Goal: Navigation & Orientation: Find specific page/section

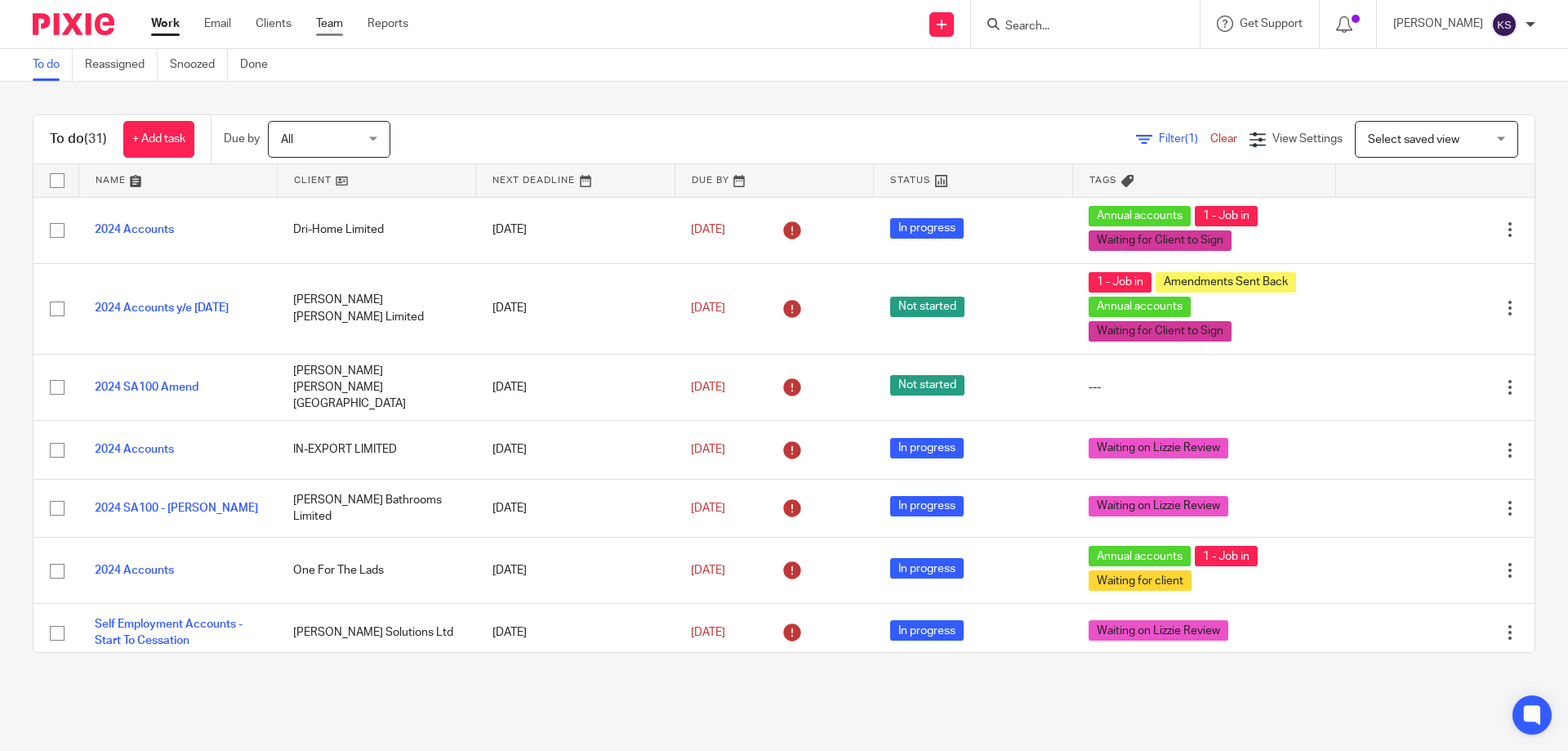
click at [332, 31] on link "Team" at bounding box center [330, 23] width 27 height 16
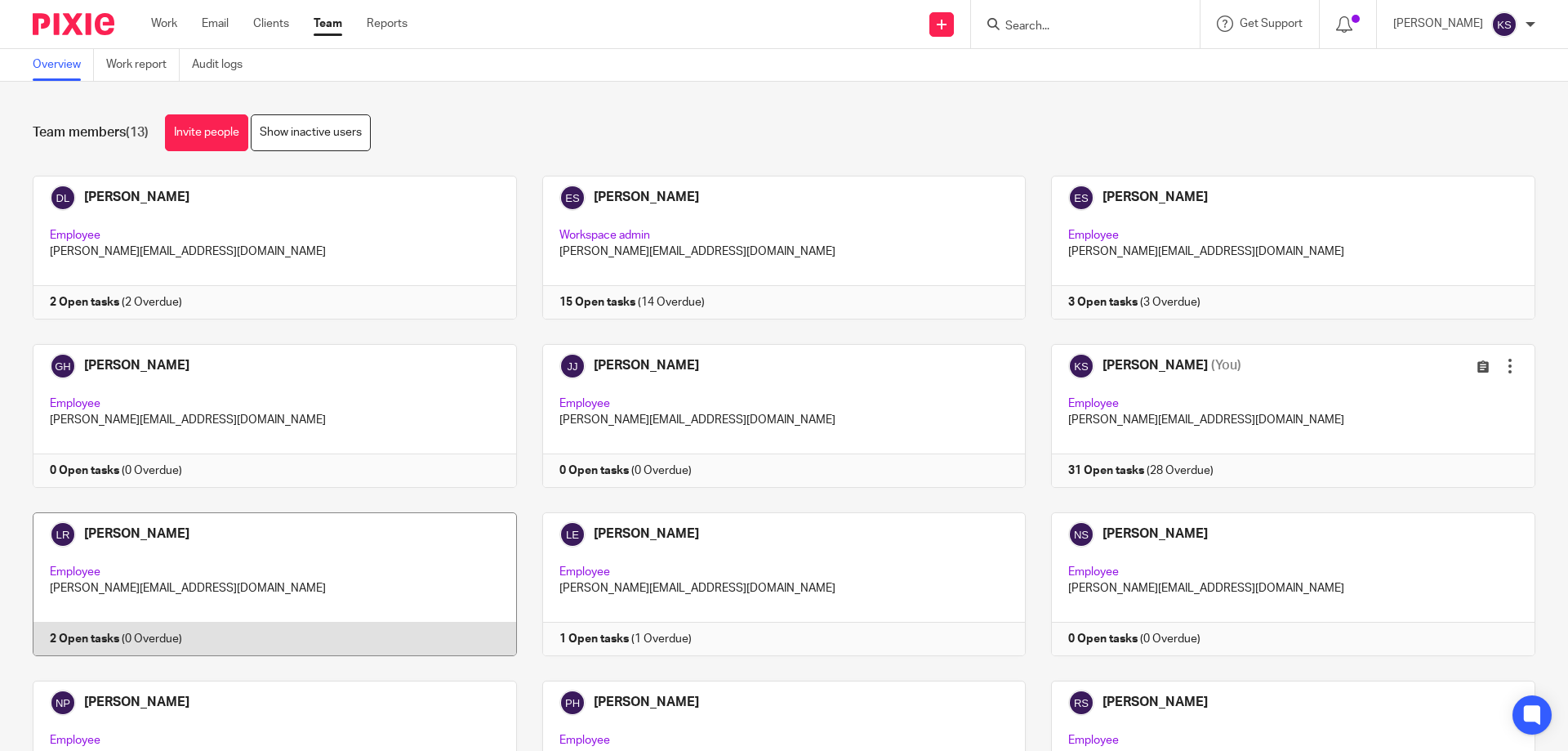
click at [328, 565] on link at bounding box center [262, 584] width 509 height 144
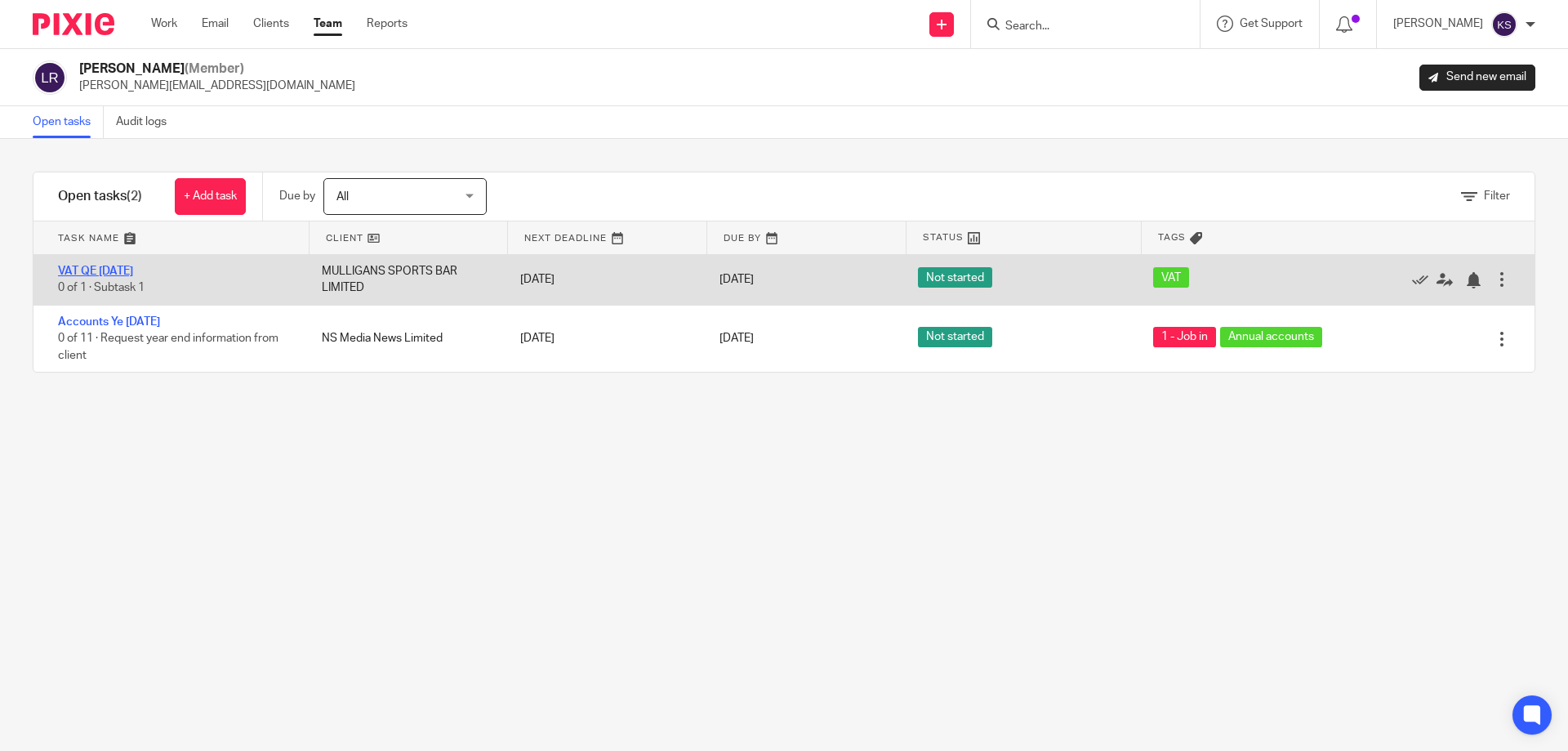
click at [130, 270] on link "VAT QE 31.07.2025" at bounding box center [95, 272] width 75 height 12
